Goal: Task Accomplishment & Management: Manage account settings

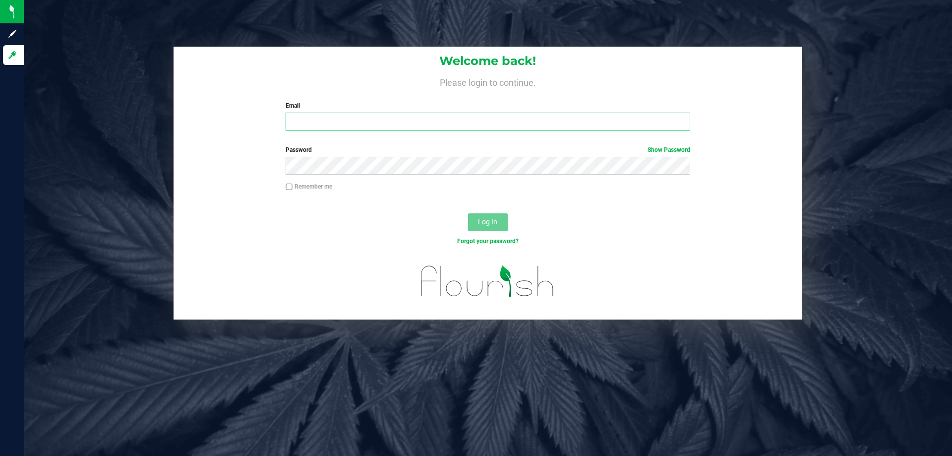
type input "jacob@curadorbrands.com"
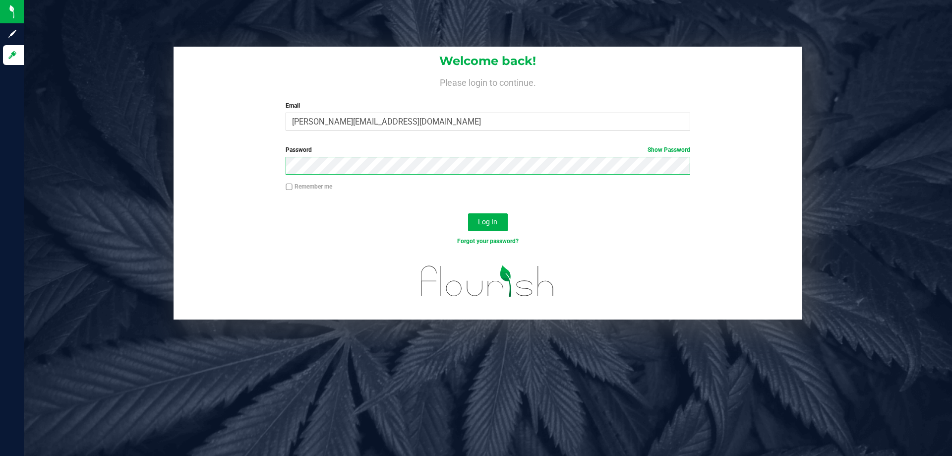
click at [468, 213] on button "Log In" at bounding box center [488, 222] width 40 height 18
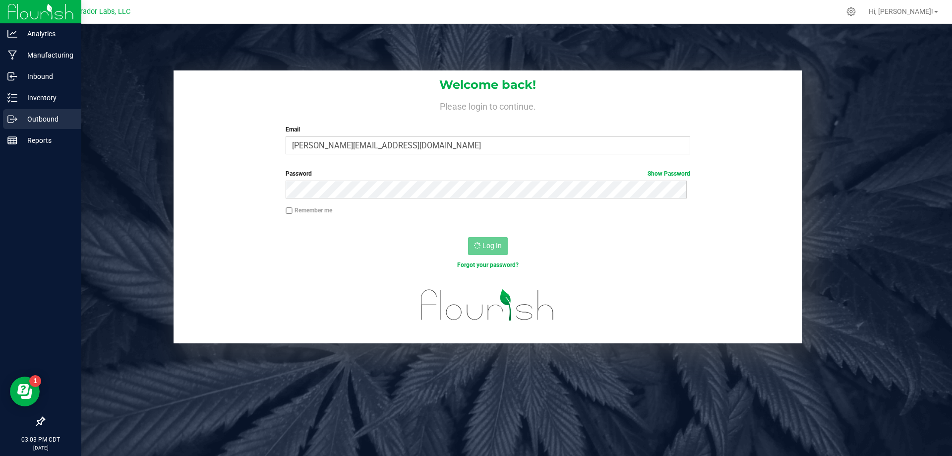
click at [11, 119] on circle at bounding box center [10, 119] width 1 height 1
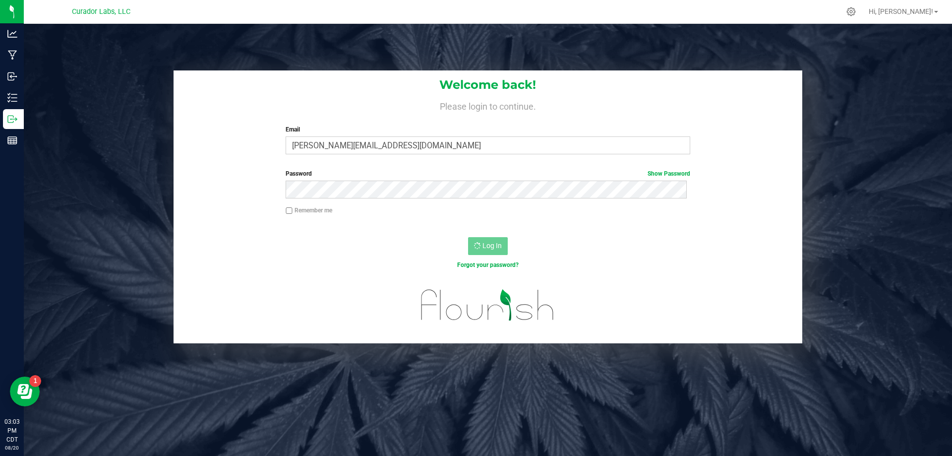
click at [443, 156] on div "Welcome back! Please login to continue. Email jacob@curadorbrands.com Required …" at bounding box center [488, 116] width 629 height 92
click at [442, 145] on input "jacob@curadorbrands.com" at bounding box center [488, 145] width 404 height 18
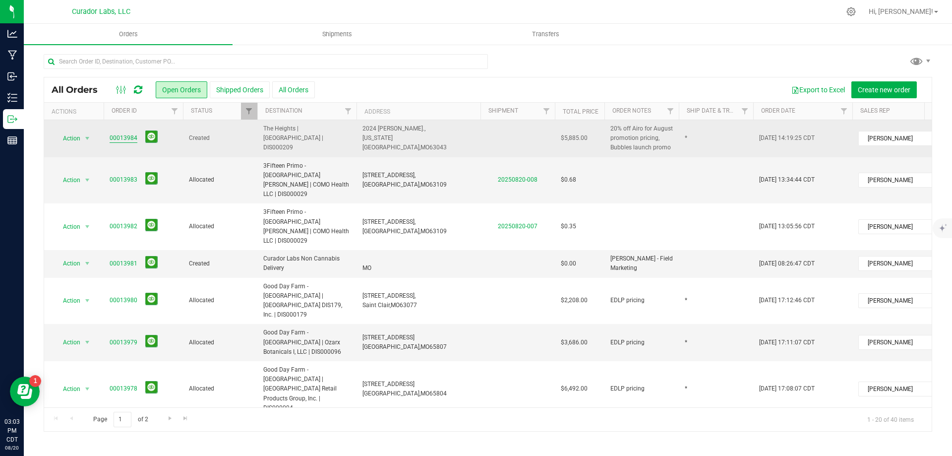
click at [122, 139] on link "00013984" at bounding box center [124, 137] width 28 height 9
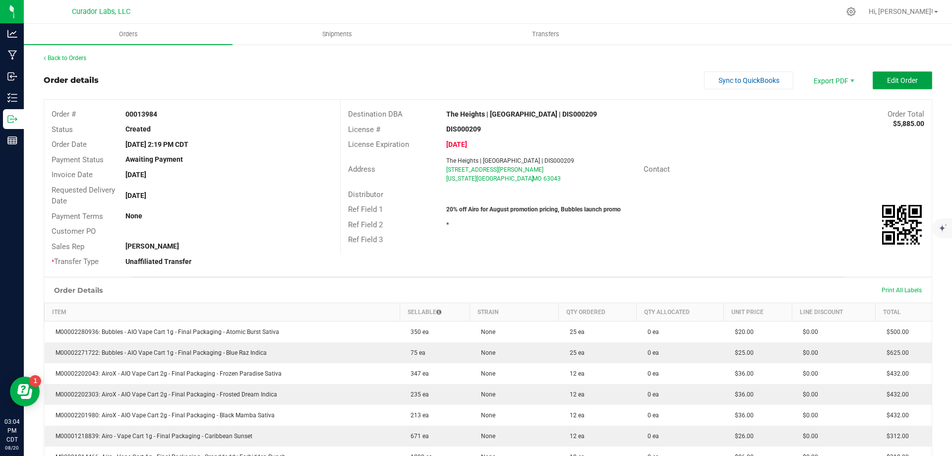
click at [887, 77] on span "Edit Order" at bounding box center [902, 80] width 31 height 8
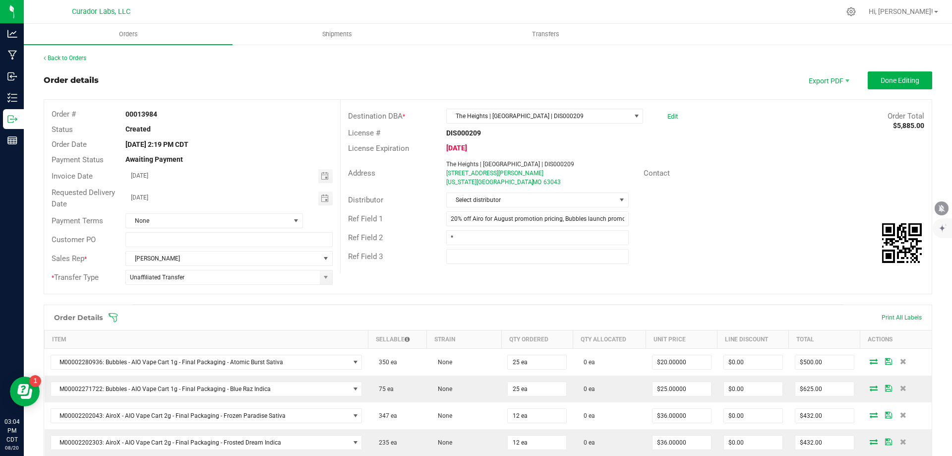
click at [938, 208] on icon "mute" at bounding box center [941, 208] width 9 height 9
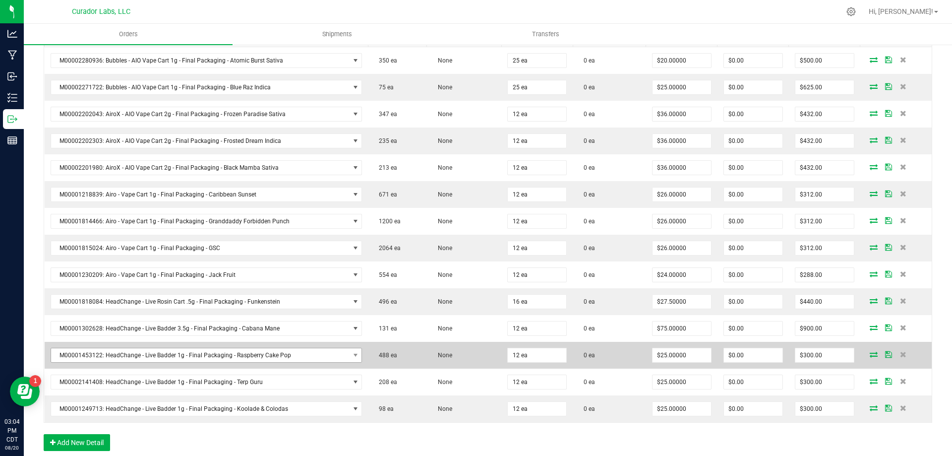
scroll to position [347, 0]
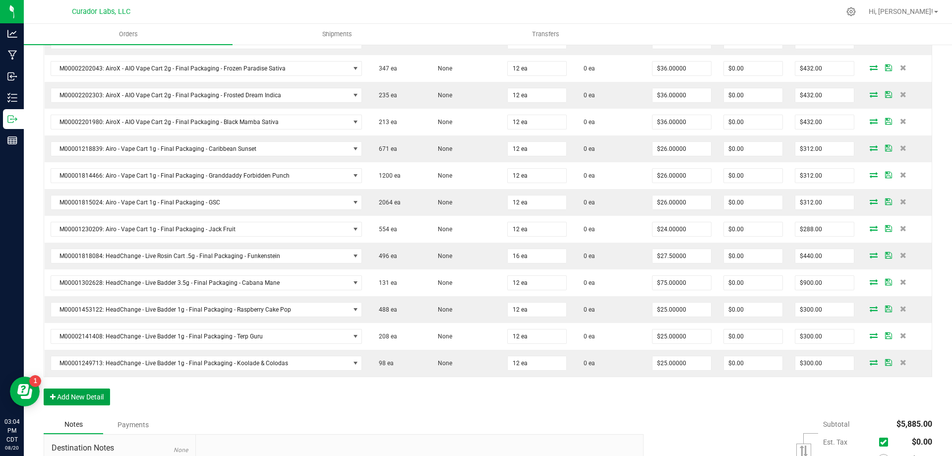
click at [100, 404] on button "Add New Detail" at bounding box center [77, 396] width 66 height 17
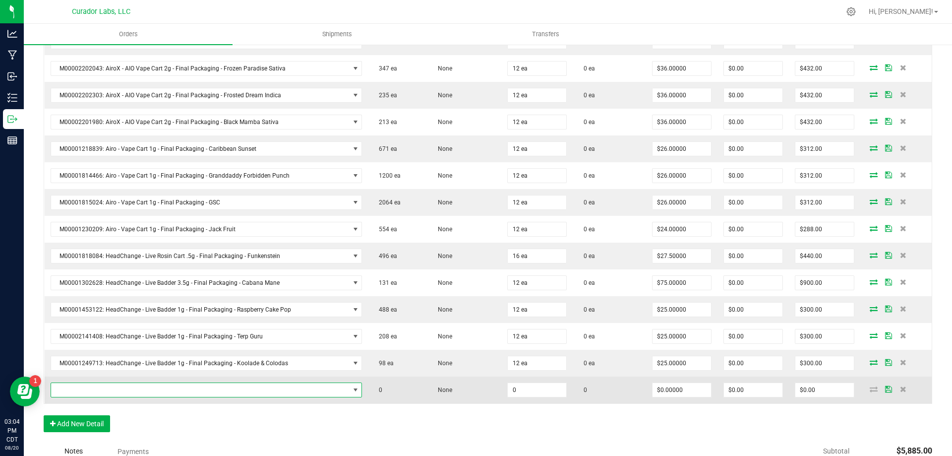
click at [114, 386] on span "NO DATA FOUND" at bounding box center [200, 390] width 298 height 14
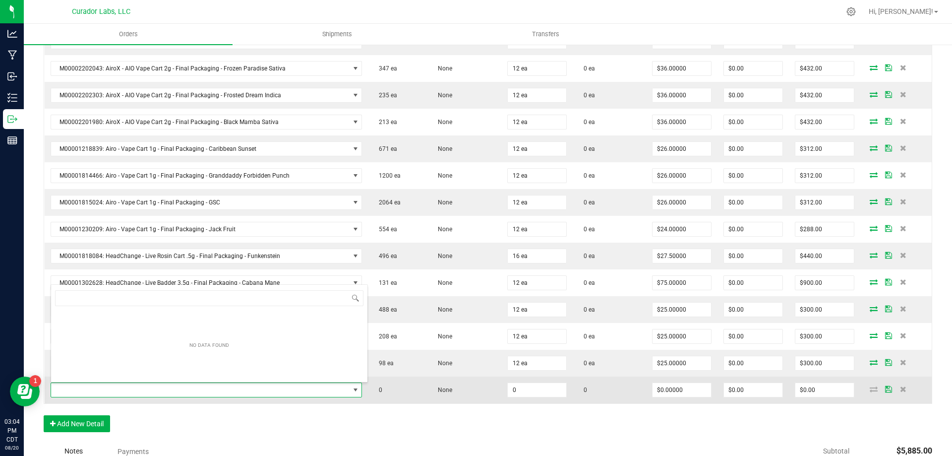
scroll to position [15, 303]
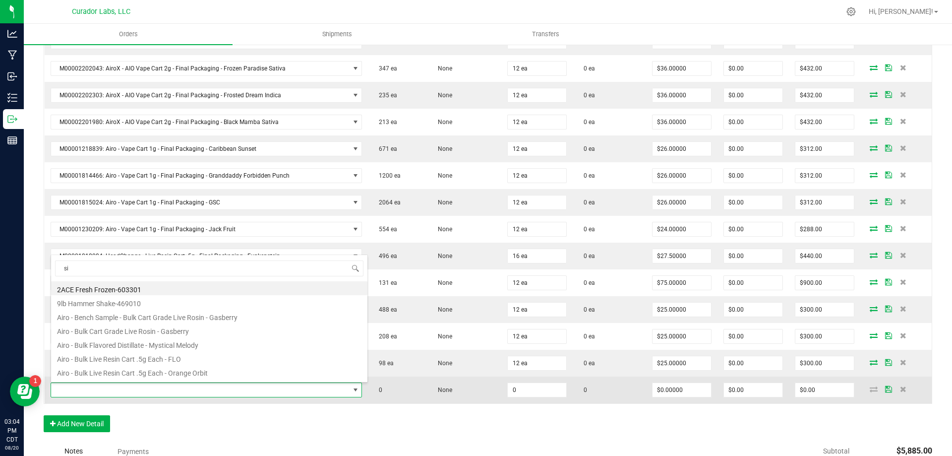
type input "s"
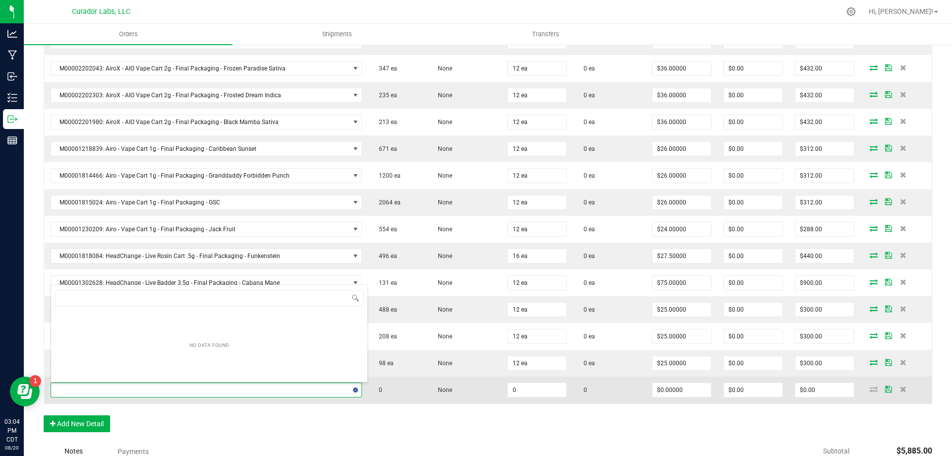
type input "t"
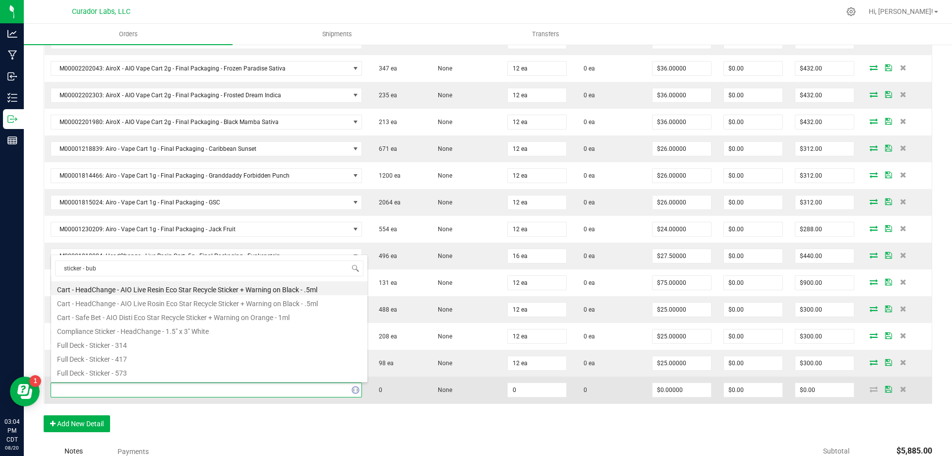
type input "sticker - [PERSON_NAME]"
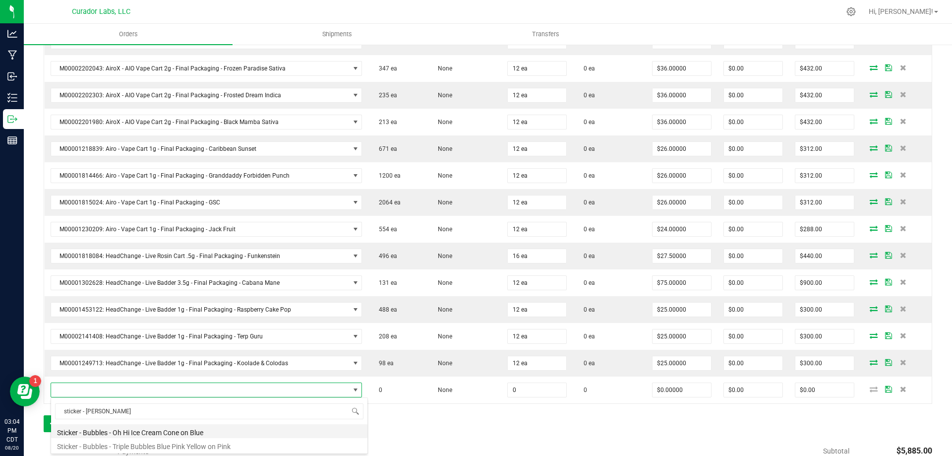
click at [157, 430] on li "Sticker - Bubbles - Oh Hi Ice Cream Cone on Blue" at bounding box center [209, 431] width 316 height 14
type input "0 ea"
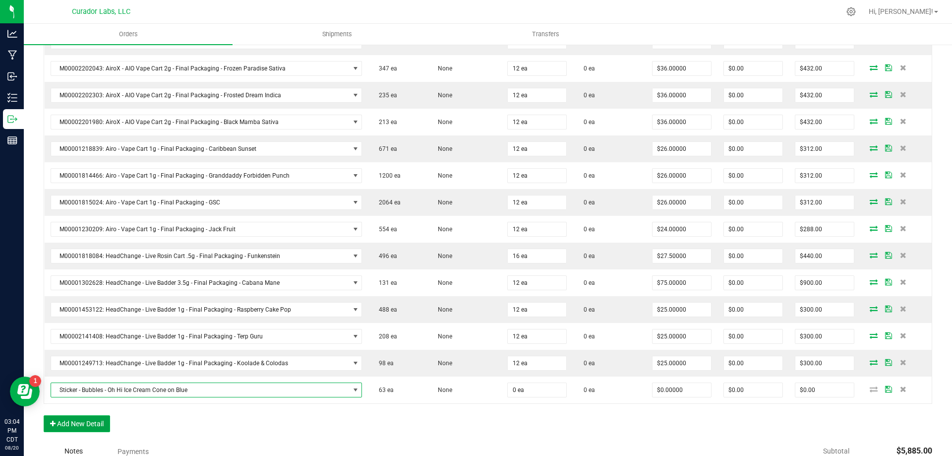
click at [88, 425] on button "Add New Detail" at bounding box center [77, 423] width 66 height 17
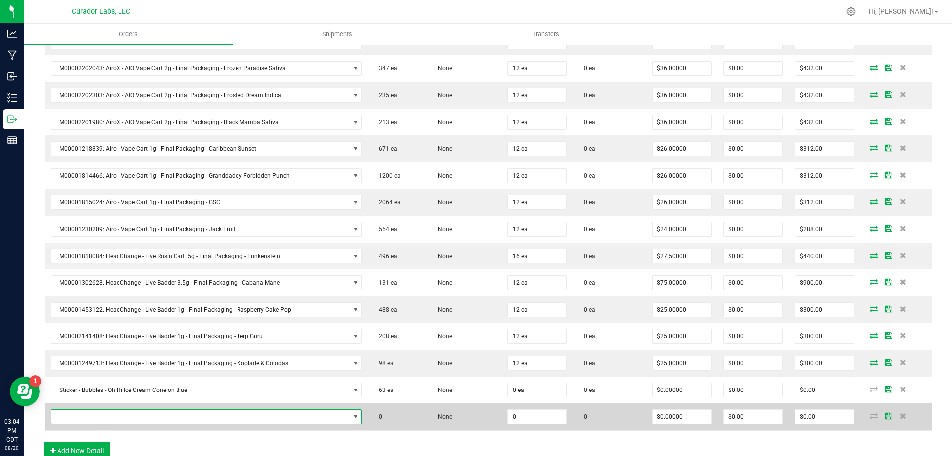
click at [89, 418] on span "NO DATA FOUND" at bounding box center [200, 417] width 298 height 14
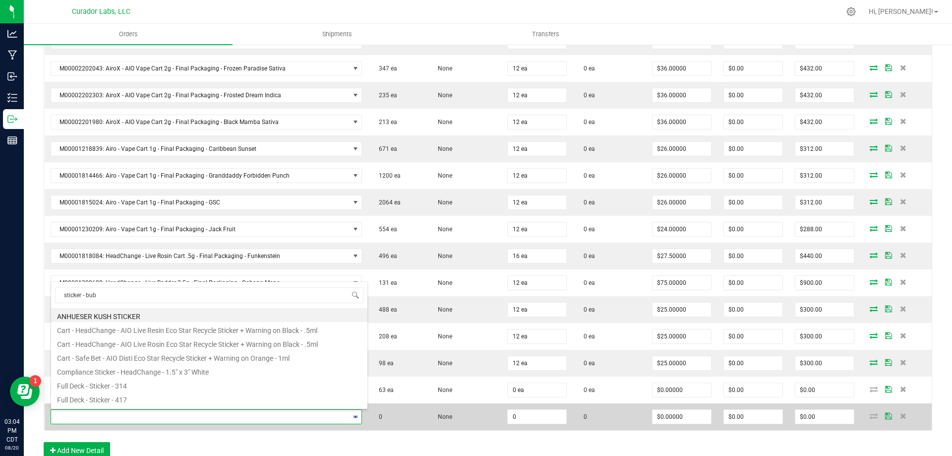
type input "sticker - [PERSON_NAME]"
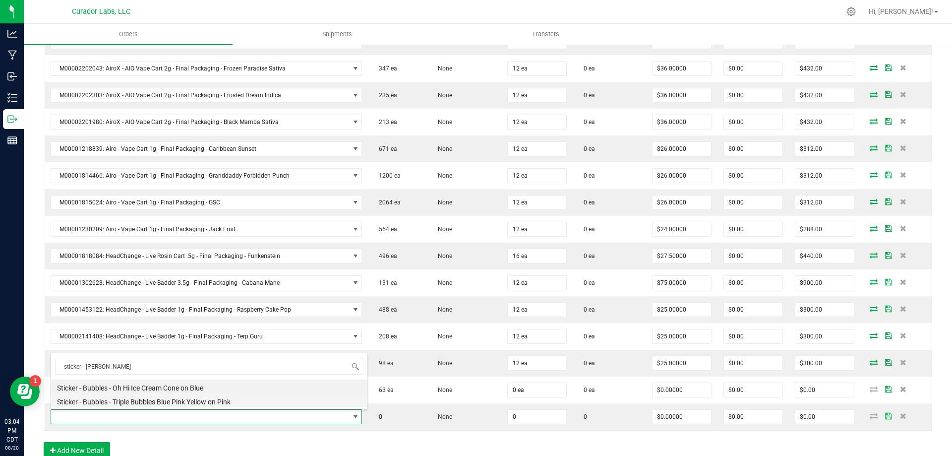
click at [112, 402] on li "Sticker - Bubbles - Triple Bubbles Blue Pink Yellow on Pink" at bounding box center [209, 400] width 316 height 14
type input "0 ea"
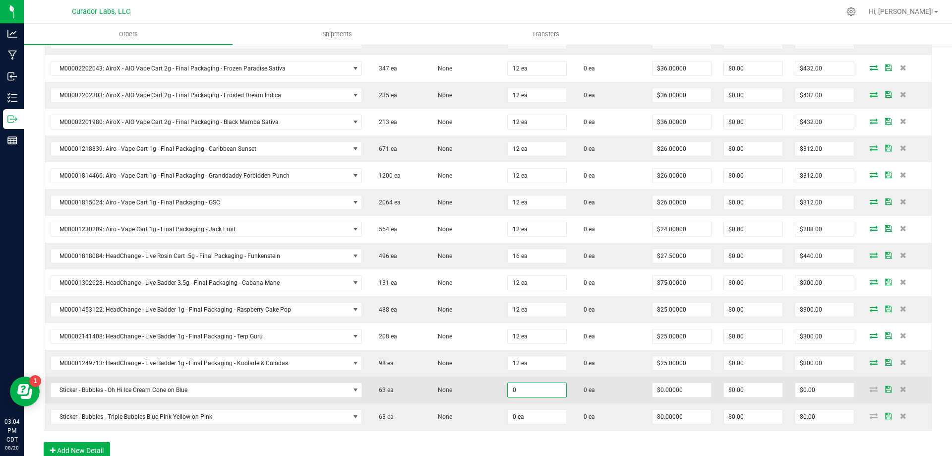
click at [535, 392] on input "0" at bounding box center [537, 390] width 59 height 14
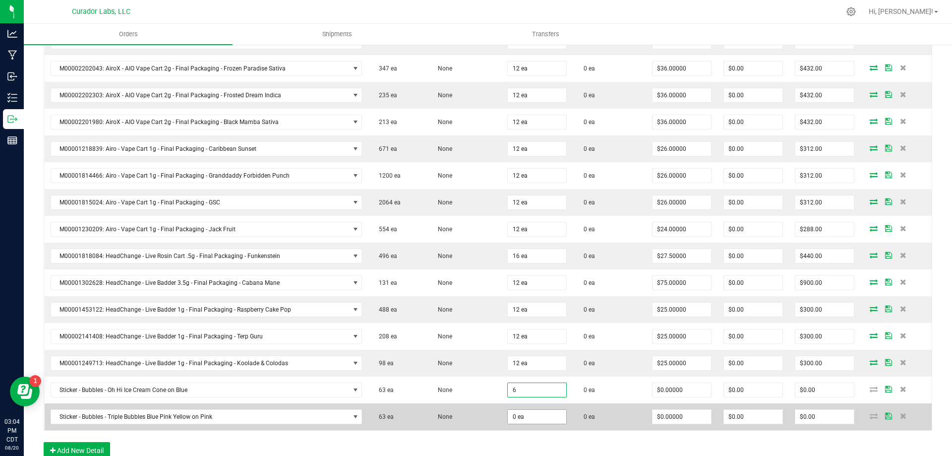
type input "6 ea"
click at [537, 420] on input "0" at bounding box center [537, 417] width 59 height 14
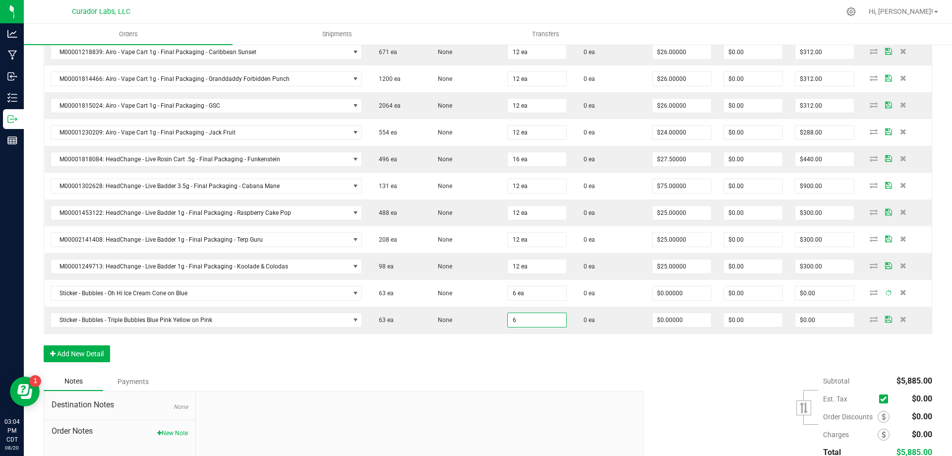
scroll to position [446, 0]
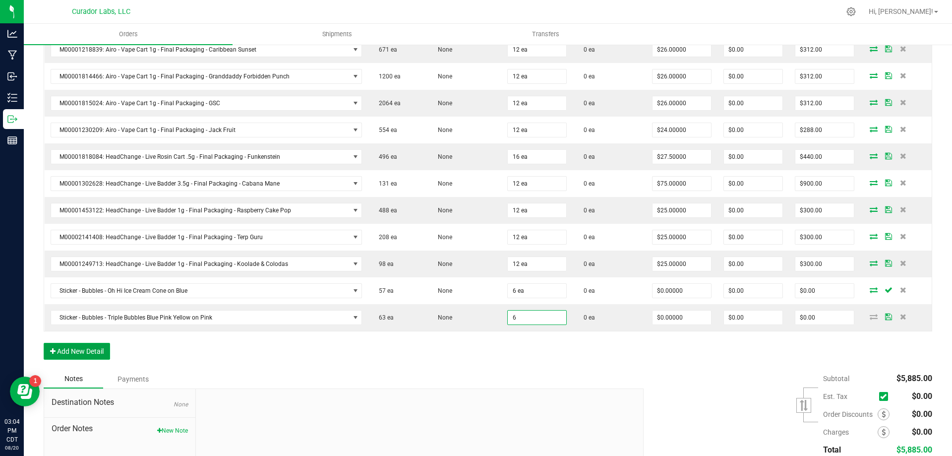
type input "6 ea"
click at [90, 355] on button "Add New Detail" at bounding box center [77, 351] width 66 height 17
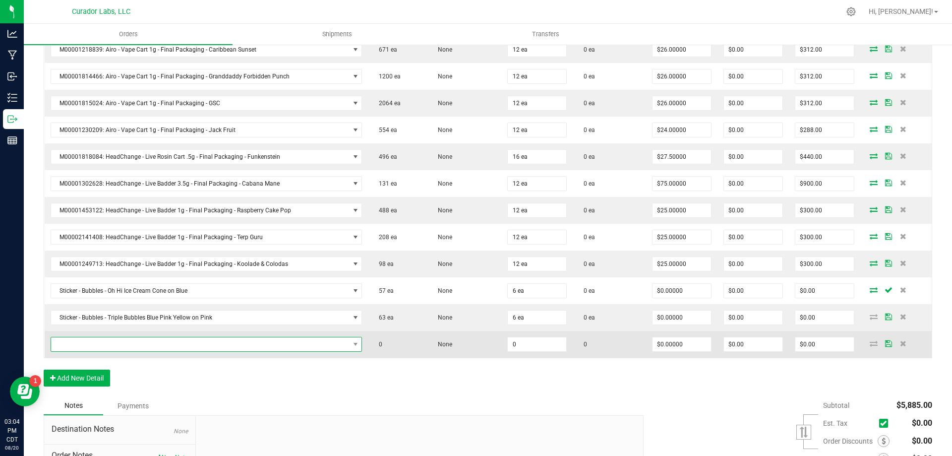
click at [92, 345] on span "NO DATA FOUND" at bounding box center [200, 344] width 298 height 14
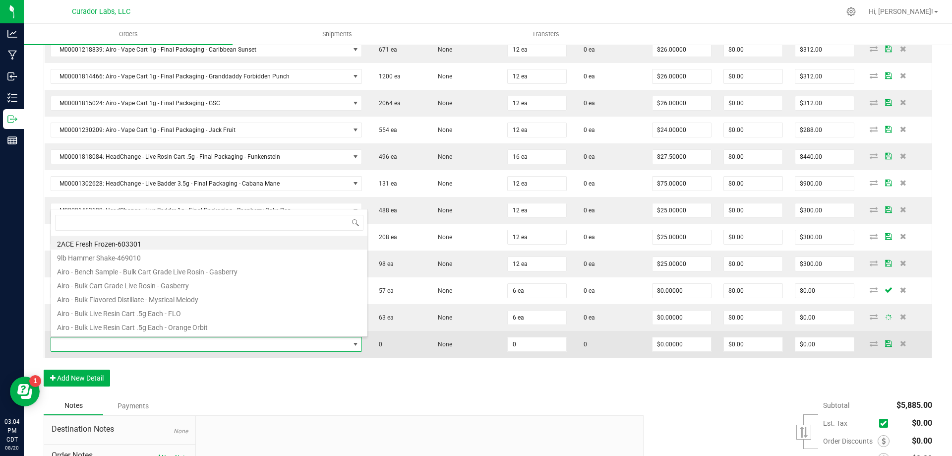
scroll to position [15, 303]
type input "b"
type input "pin - [PERSON_NAME]"
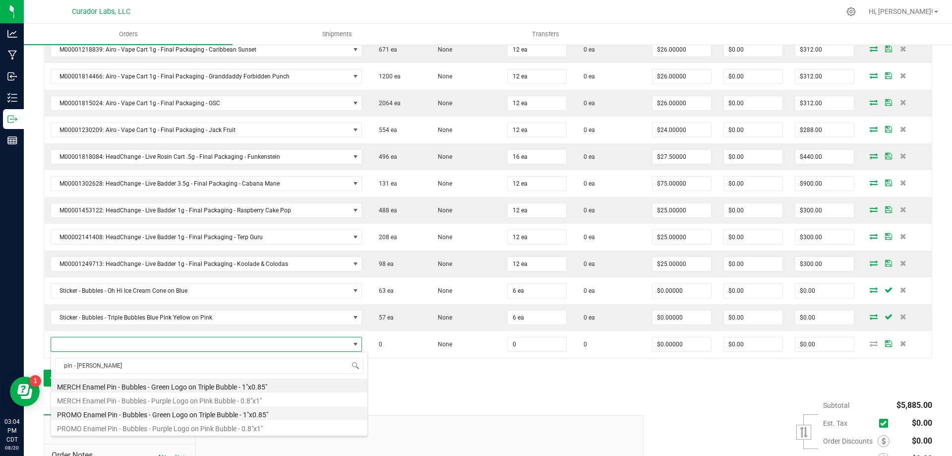
click at [133, 417] on li "PROMO Enamel Pin - Bubbles - Green Logo on Triple Bubble - 1"x0.85"" at bounding box center [209, 413] width 316 height 14
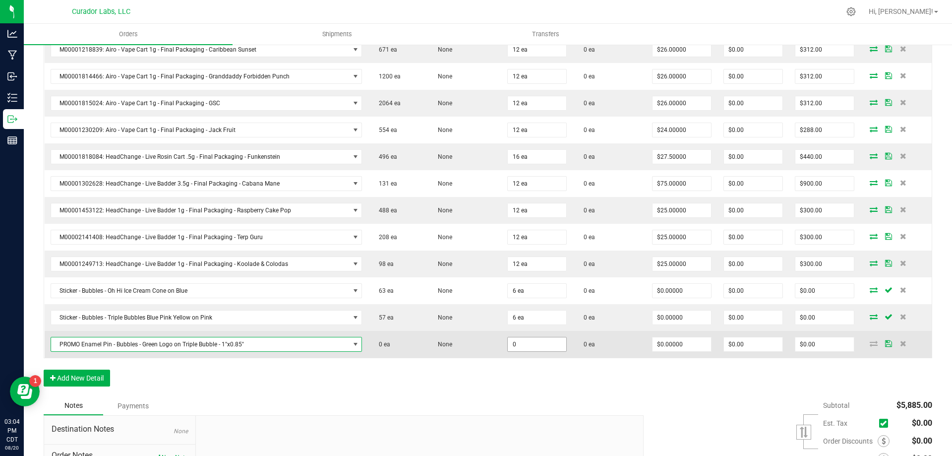
click at [525, 346] on input "0" at bounding box center [537, 344] width 59 height 14
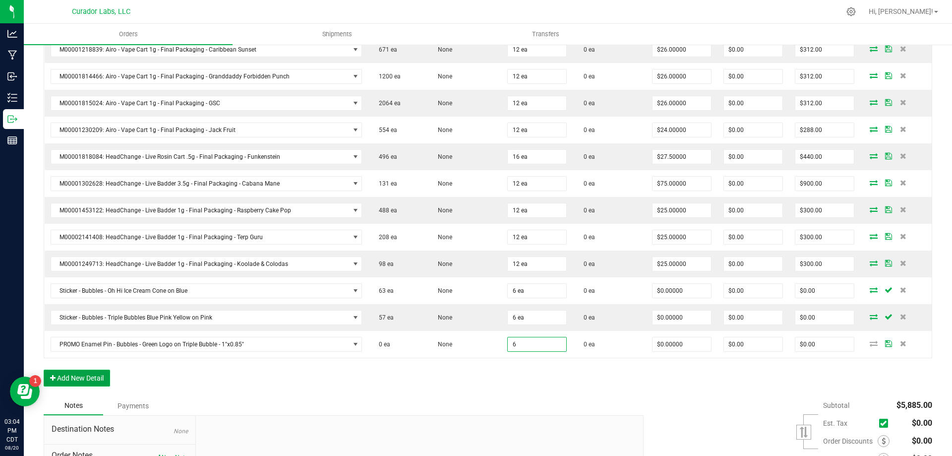
type input "6 ea"
click at [67, 378] on button "Add New Detail" at bounding box center [77, 377] width 66 height 17
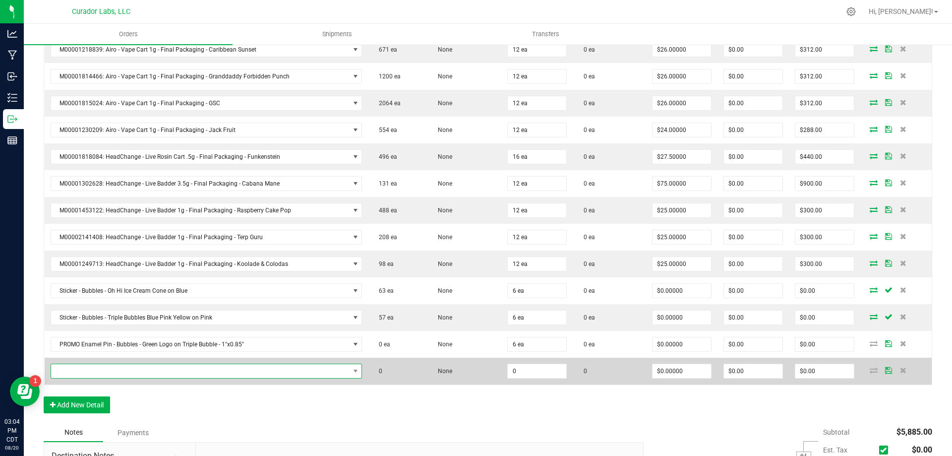
click at [82, 373] on span "NO DATA FOUND" at bounding box center [200, 371] width 298 height 14
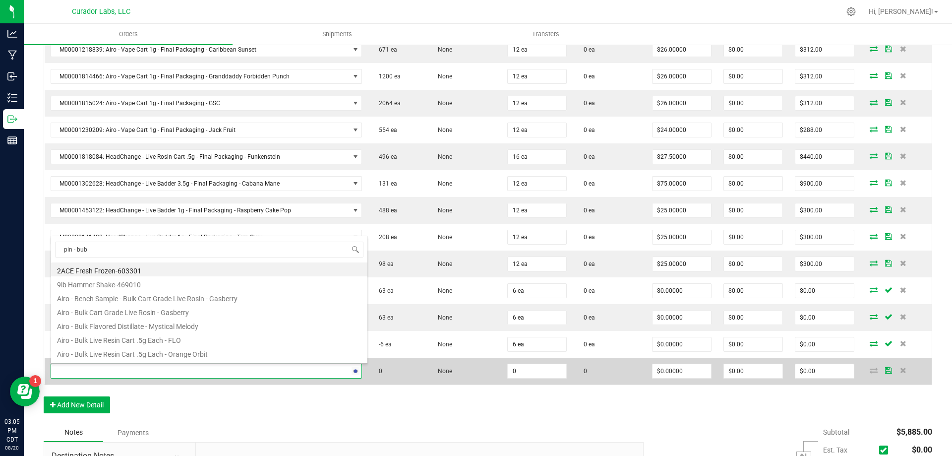
type input "pin - [PERSON_NAME]"
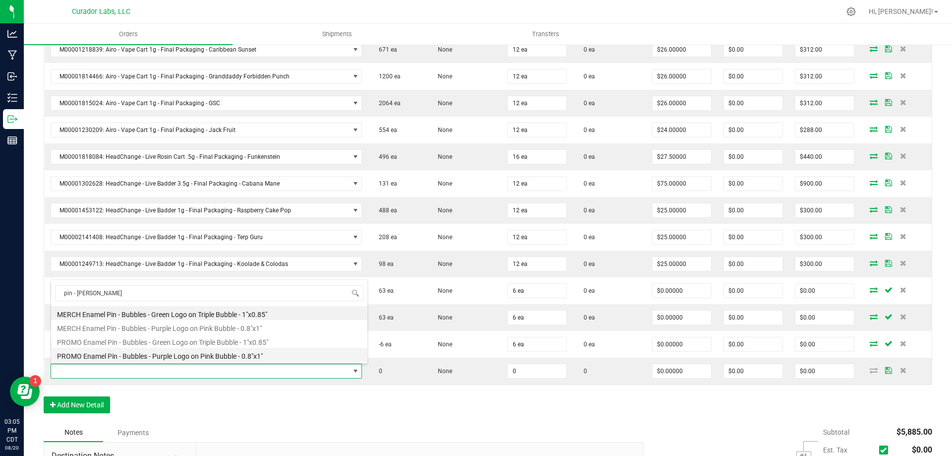
click at [125, 357] on li "PROMO Enamel Pin - Bubbles - Purple Logo on Pink Bubble - 0.8"x1"" at bounding box center [209, 355] width 316 height 14
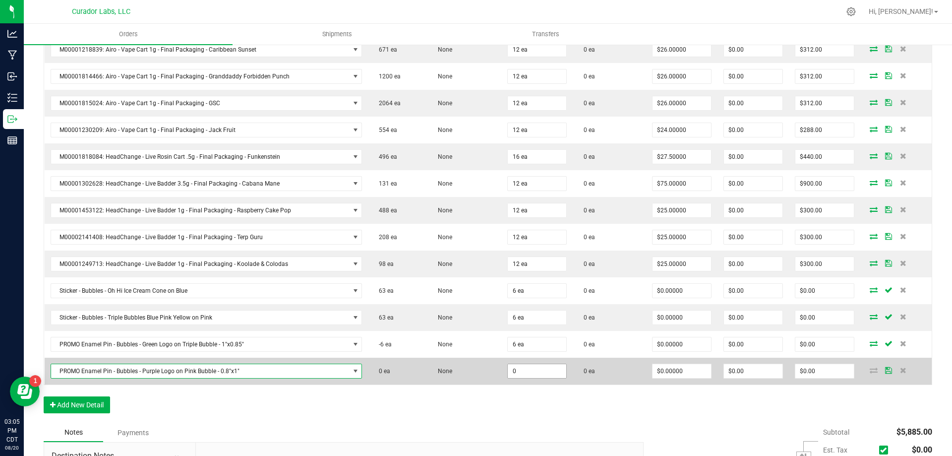
click at [550, 377] on input "0" at bounding box center [537, 371] width 59 height 14
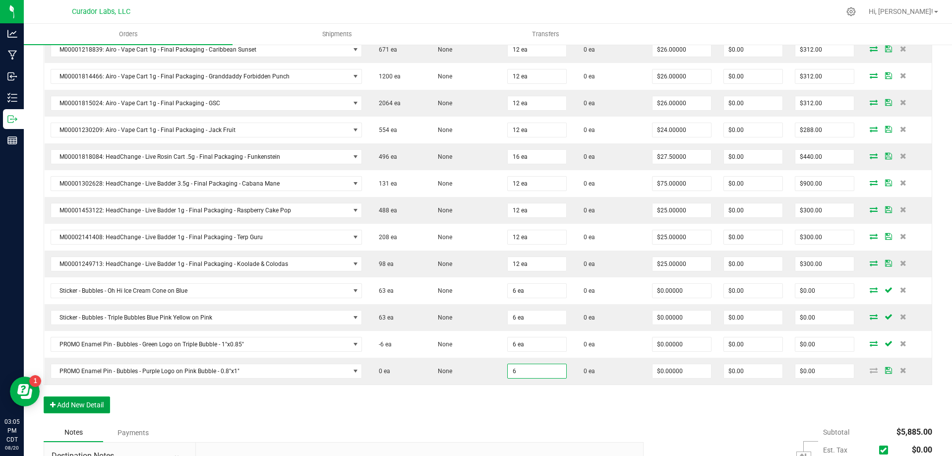
type input "6 ea"
click at [76, 403] on button "Add New Detail" at bounding box center [77, 404] width 66 height 17
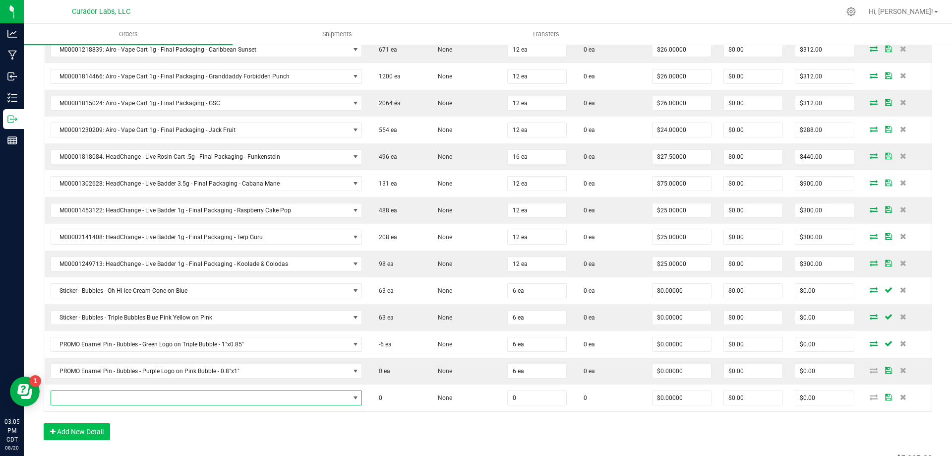
click at [85, 397] on span "NO DATA FOUND" at bounding box center [200, 398] width 298 height 14
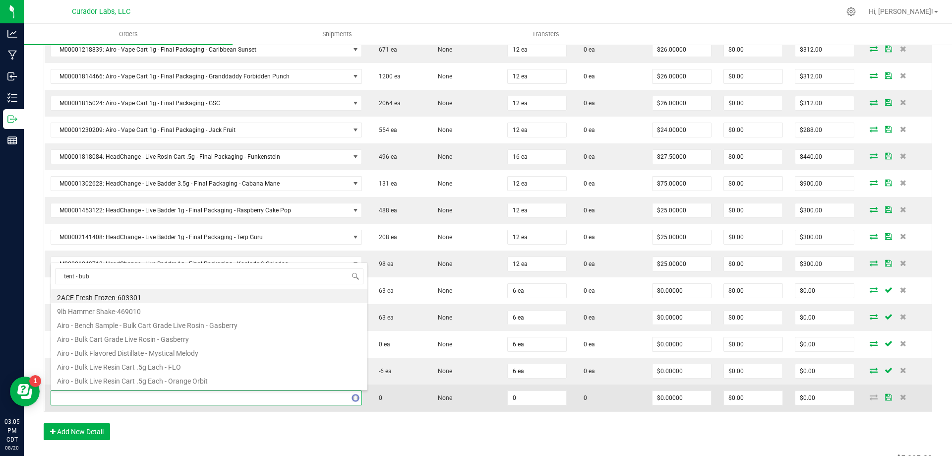
type input "tent - [PERSON_NAME]"
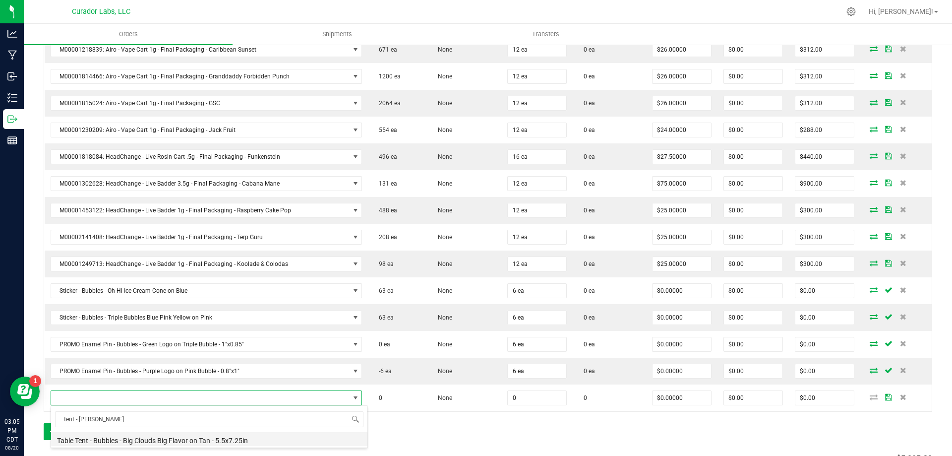
click at [131, 437] on li "Table Tent - Bubbles - Big Clouds Big Flavor on Tan - 5.5x7.25in" at bounding box center [209, 439] width 316 height 14
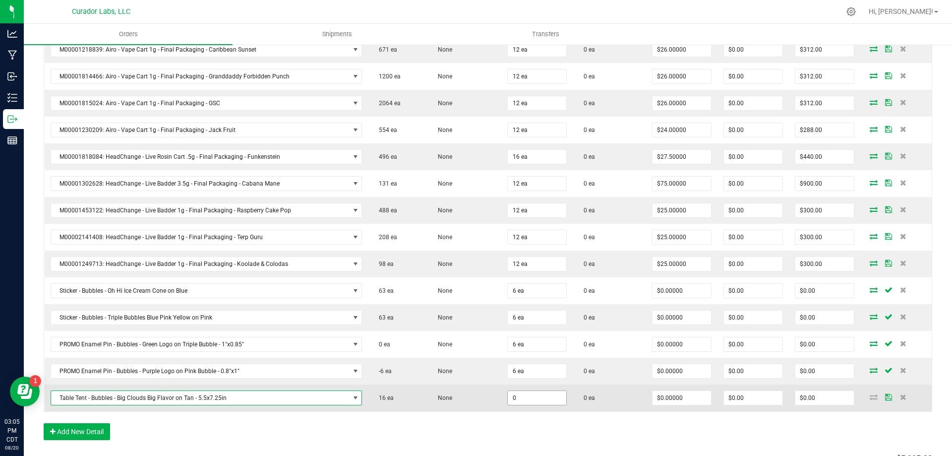
click at [539, 399] on input "0" at bounding box center [537, 398] width 59 height 14
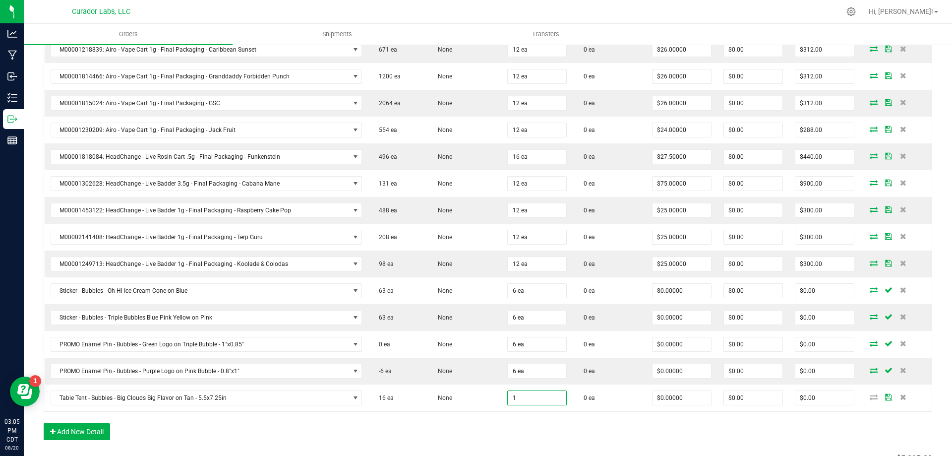
type input "1 ea"
click at [302, 444] on div "Order Details Print All Labels Item Sellable Strain Qty Ordered Qty Allocated U…" at bounding box center [488, 154] width 889 height 592
click at [94, 437] on button "Add New Detail" at bounding box center [77, 431] width 66 height 17
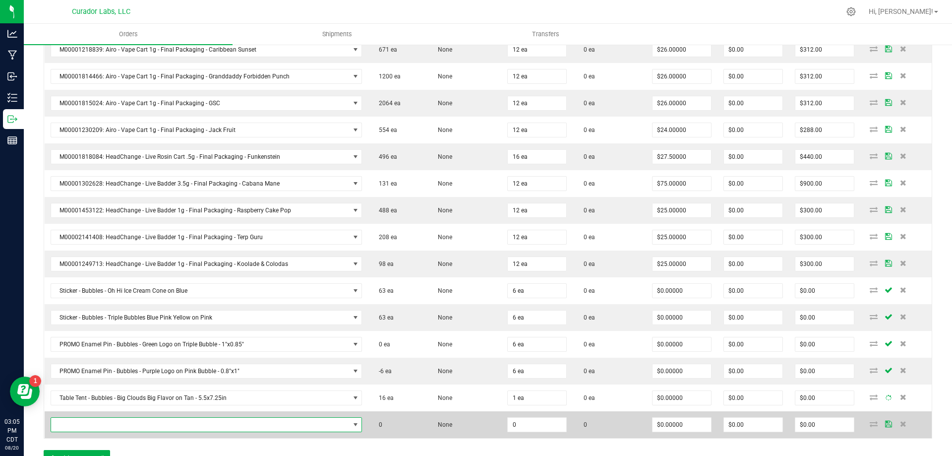
click at [97, 426] on span "NO DATA FOUND" at bounding box center [200, 424] width 298 height 14
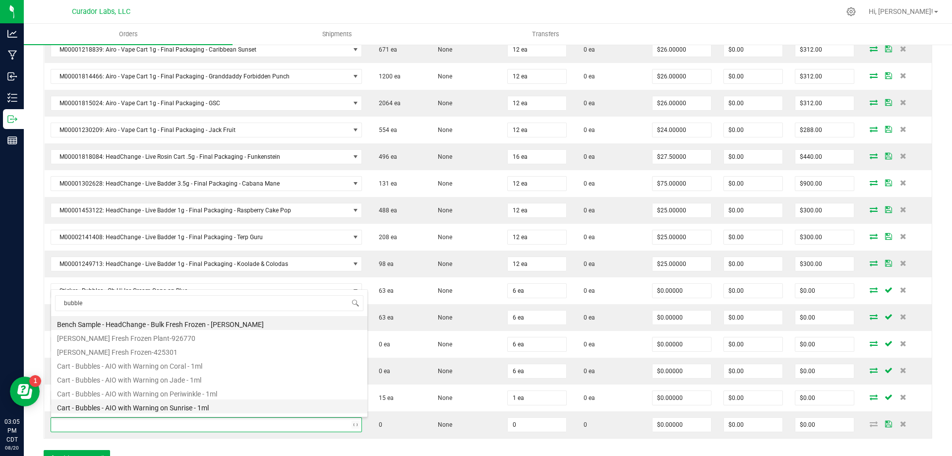
type input "bubbles"
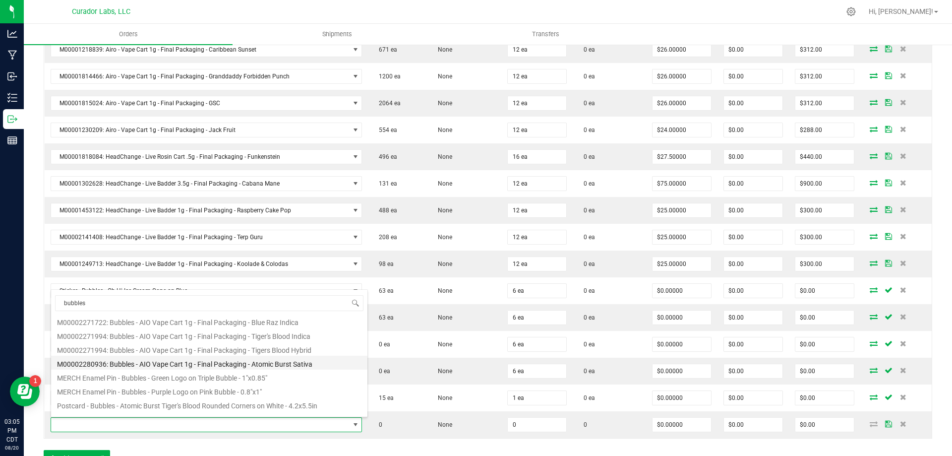
scroll to position [149, 0]
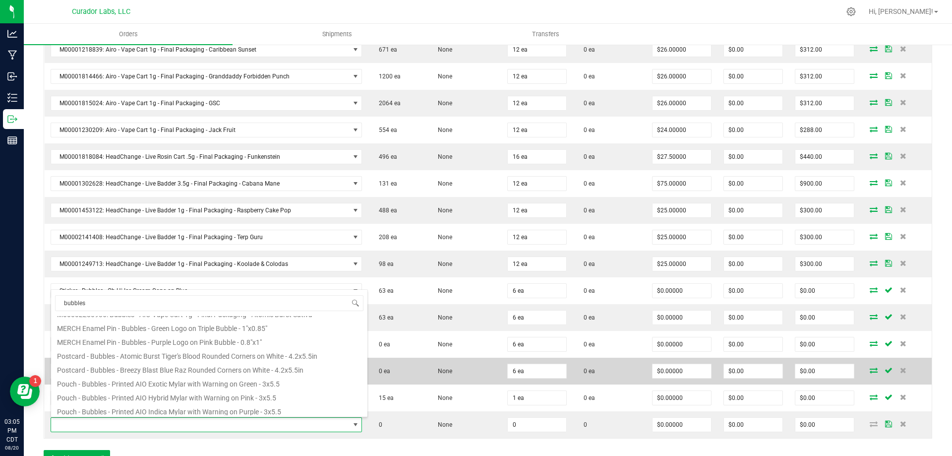
click at [120, 358] on li "Postcard - Bubbles - Atomic Burst Tiger's Blood Rounded Corners on White - 4.2x…" at bounding box center [209, 355] width 316 height 14
type input "0 ea"
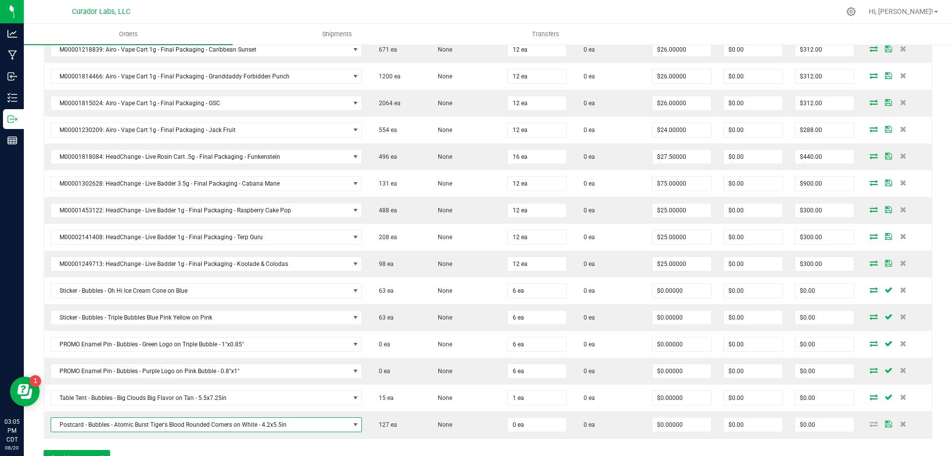
scroll to position [496, 0]
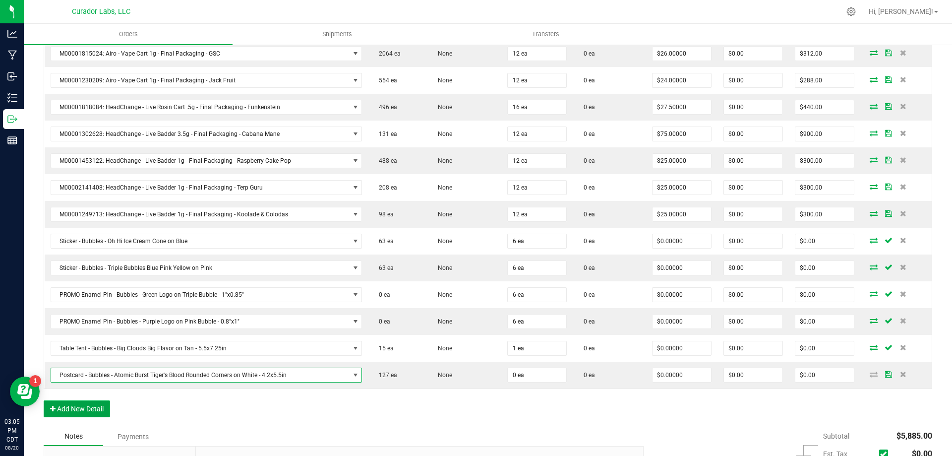
click at [107, 403] on button "Add New Detail" at bounding box center [77, 408] width 66 height 17
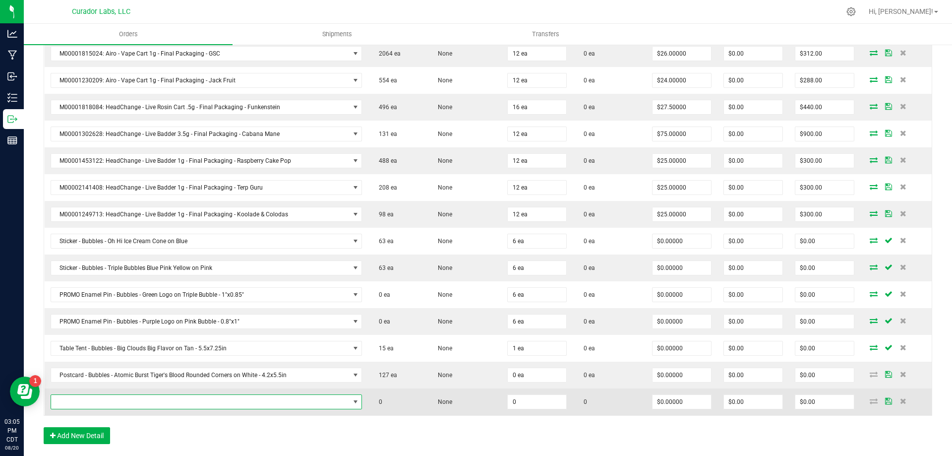
click at [107, 401] on span "NO DATA FOUND" at bounding box center [200, 402] width 298 height 14
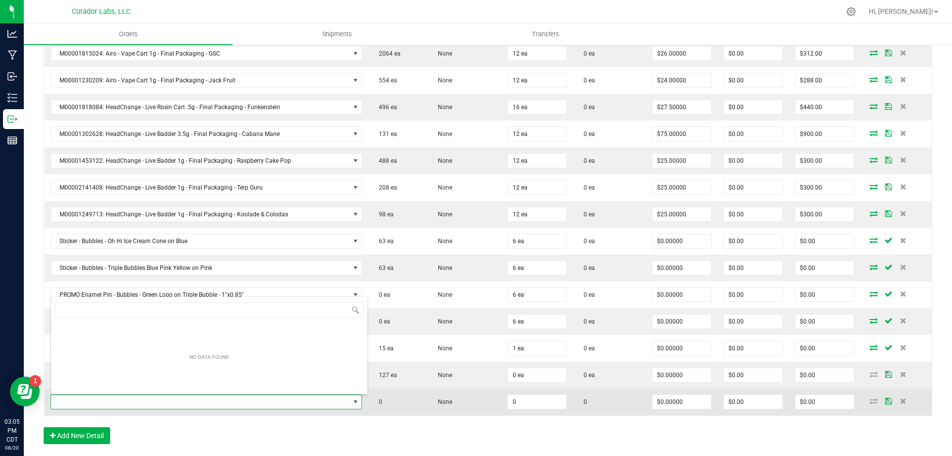
scroll to position [15, 303]
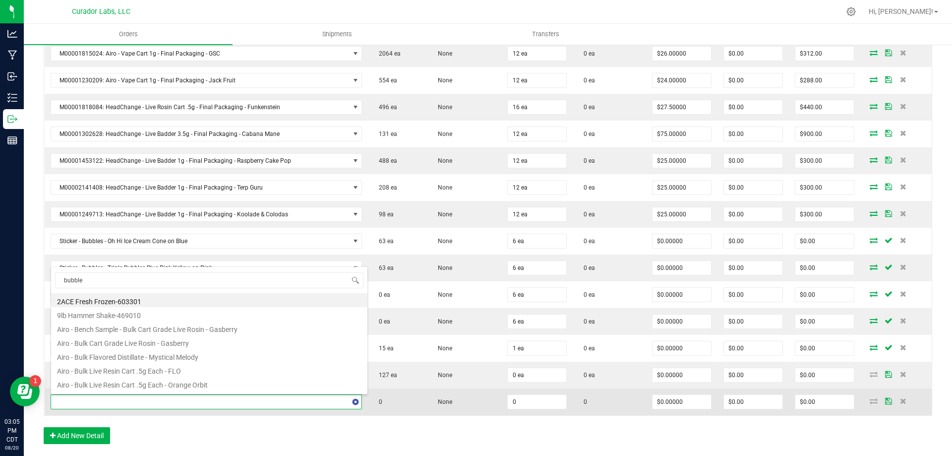
type input "bubbles"
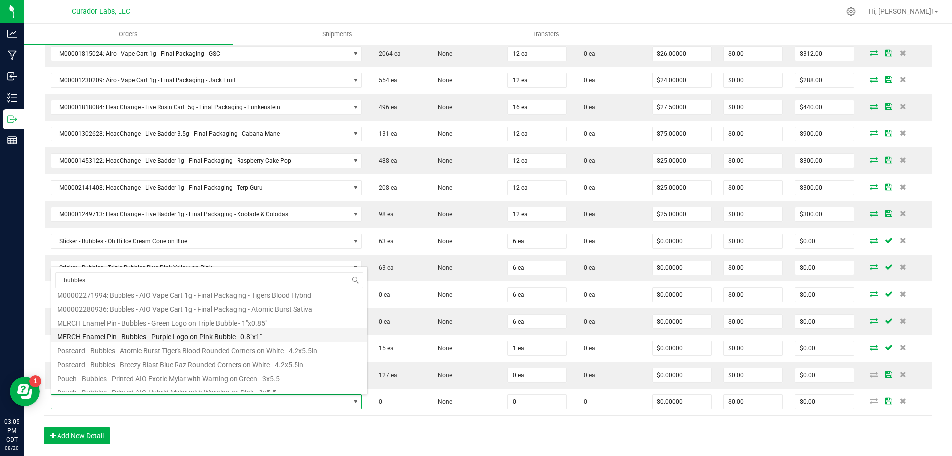
scroll to position [149, 0]
click at [132, 348] on li "Postcard - Bubbles - Breezy Blast Blue Raz Rounded Corners on White - 4.2x5.5in" at bounding box center [209, 346] width 316 height 14
type input "0 ea"
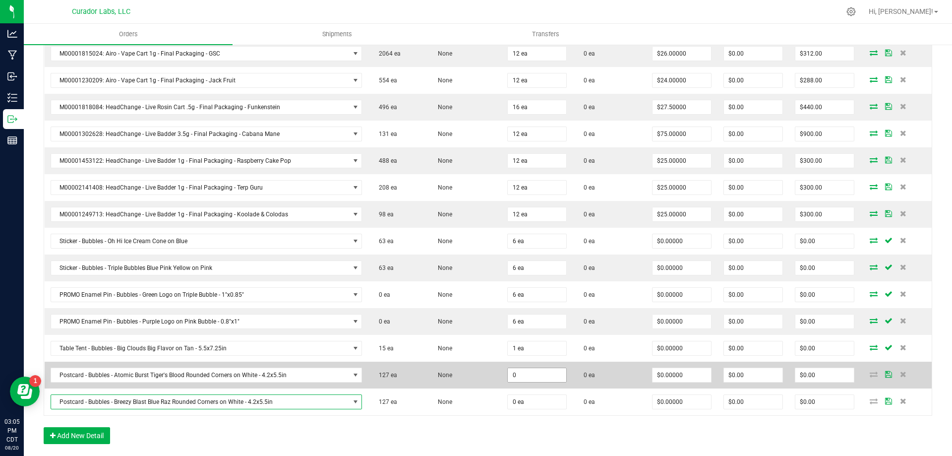
click at [524, 374] on input "0" at bounding box center [537, 375] width 59 height 14
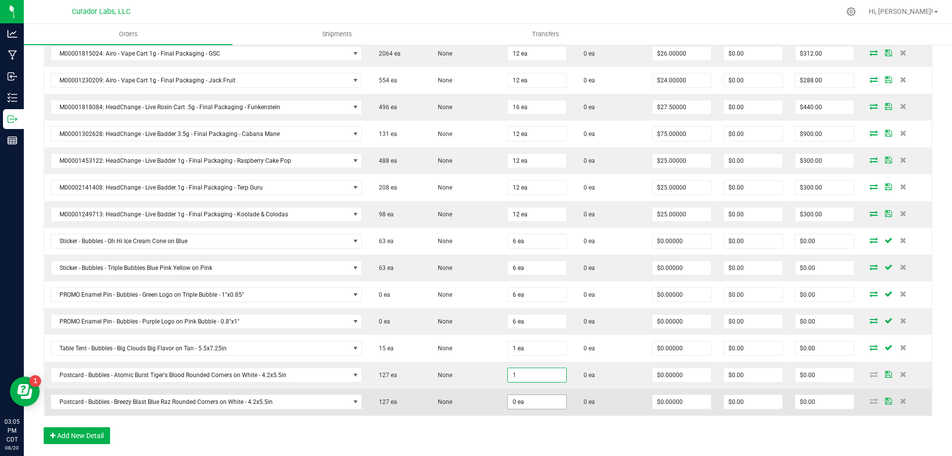
type input "1 ea"
click at [531, 401] on input "0" at bounding box center [537, 402] width 59 height 14
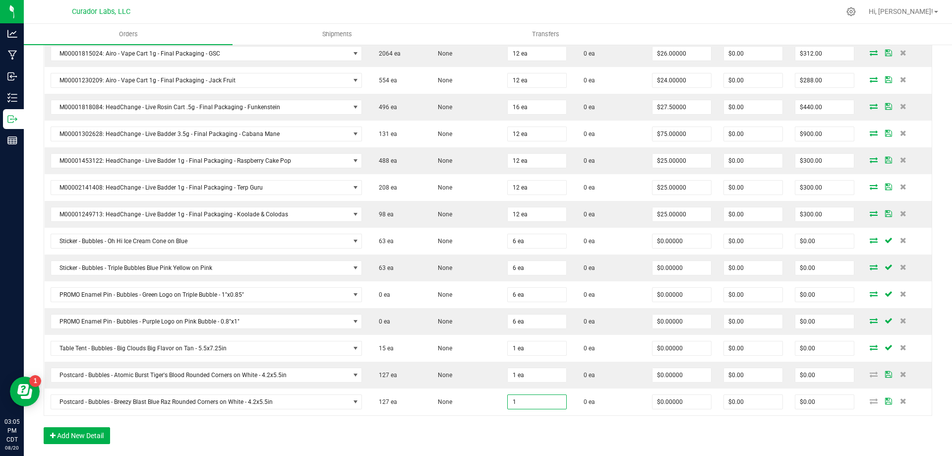
type input "1 ea"
click at [508, 430] on div "Order Details Print All Labels Item Sellable Strain Qty Ordered Qty Allocated U…" at bounding box center [488, 131] width 889 height 645
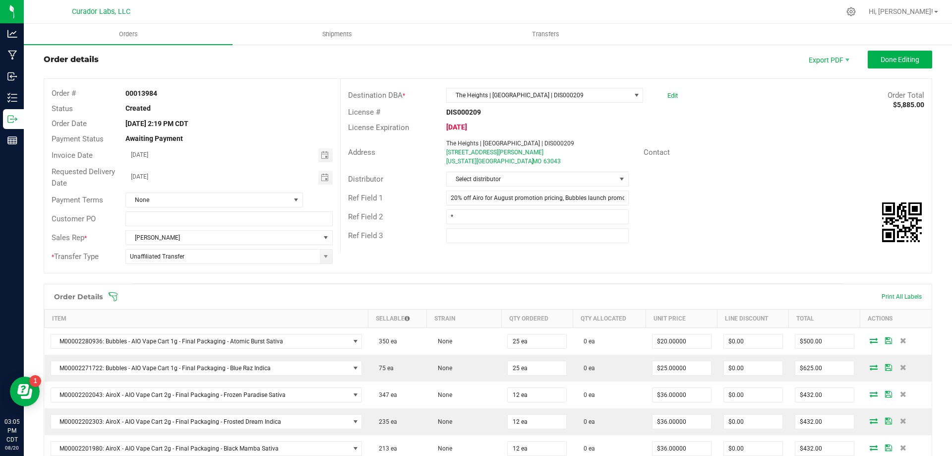
scroll to position [0, 0]
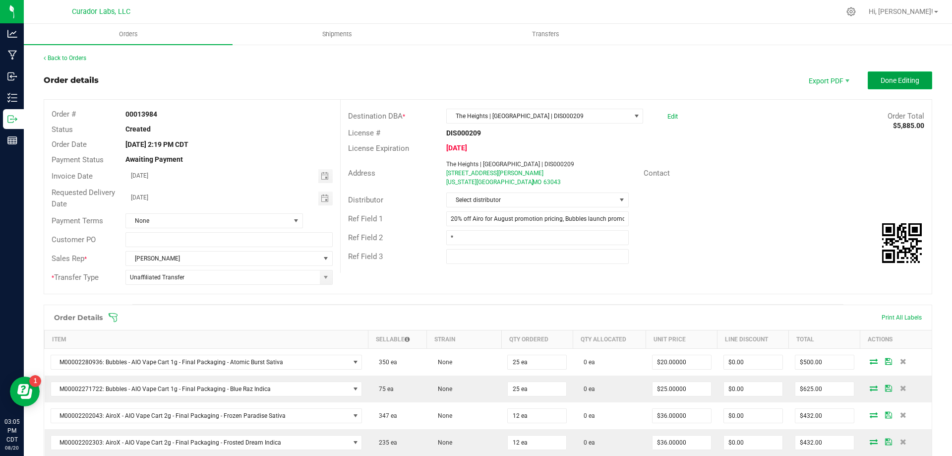
click at [894, 88] on button "Done Editing" at bounding box center [900, 80] width 64 height 18
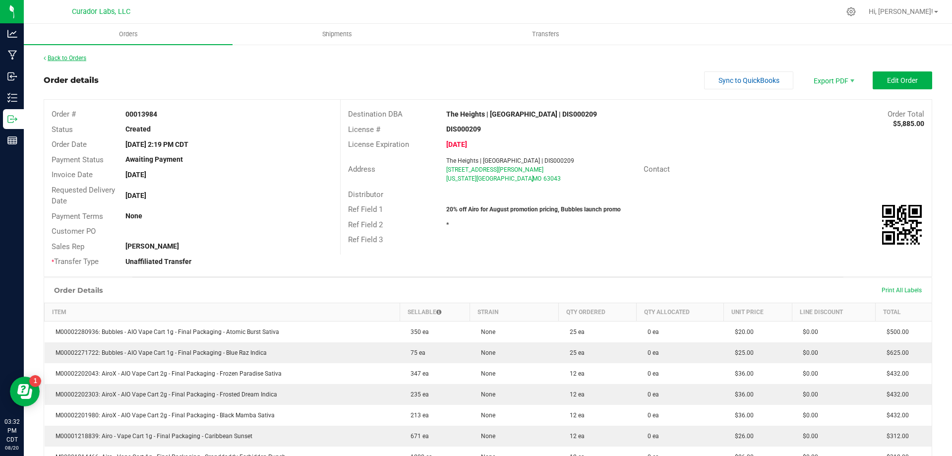
click at [57, 60] on link "Back to Orders" at bounding box center [65, 58] width 43 height 7
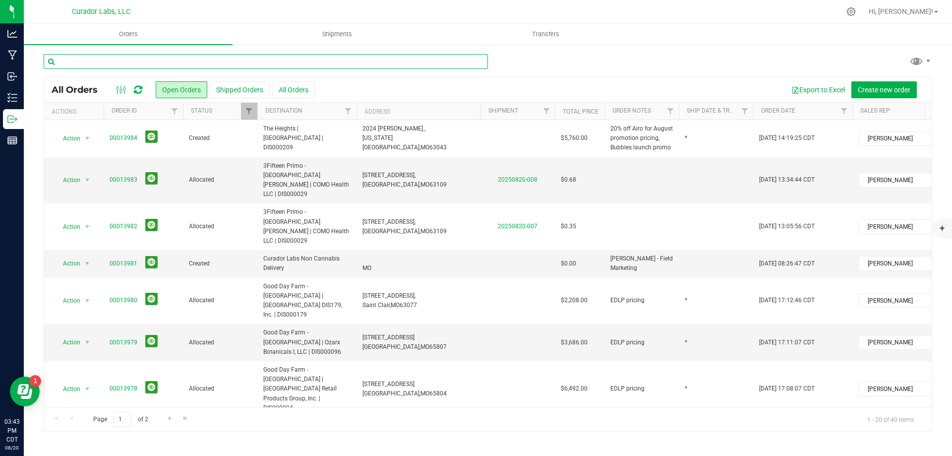
click at [138, 61] on input "text" at bounding box center [266, 61] width 444 height 15
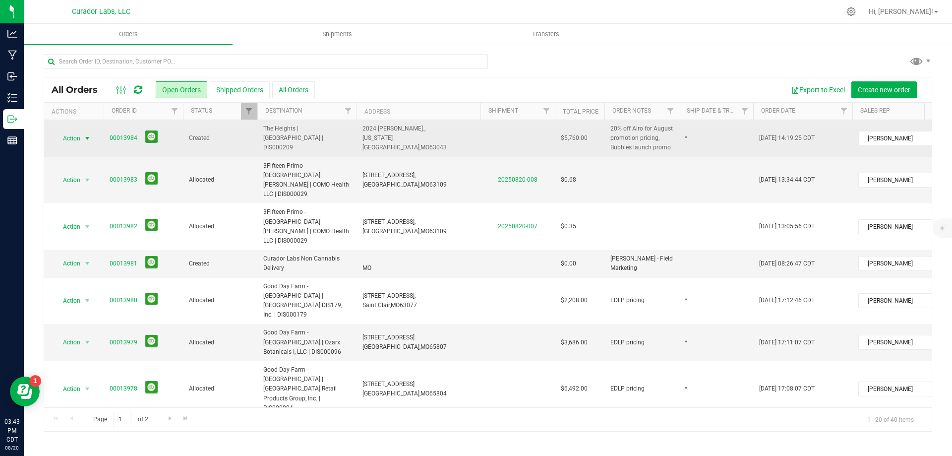
click at [80, 143] on span "Action" at bounding box center [67, 138] width 27 height 14
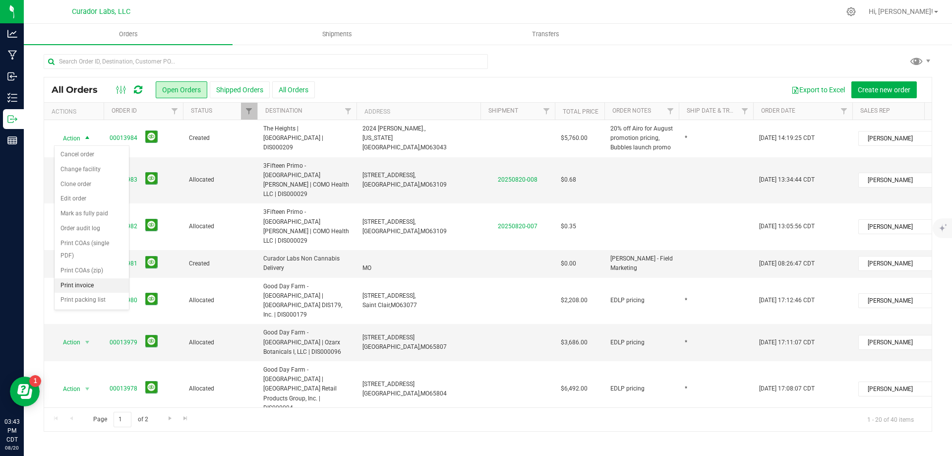
click at [99, 290] on li "Print invoice" at bounding box center [92, 285] width 74 height 15
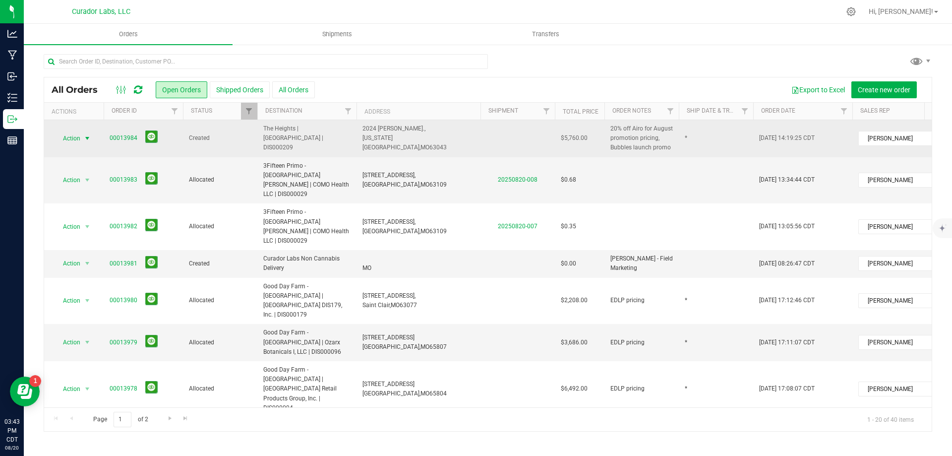
click at [85, 137] on span "select" at bounding box center [87, 138] width 8 height 8
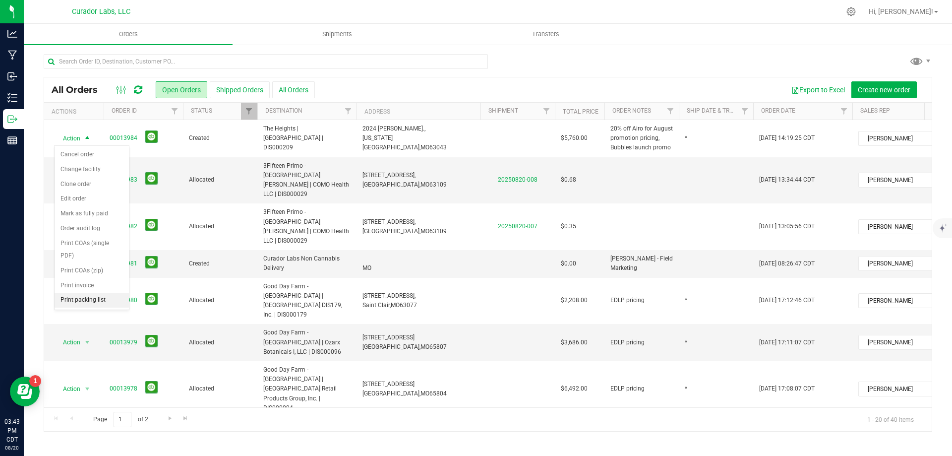
click at [99, 299] on li "Print packing list" at bounding box center [92, 300] width 74 height 15
